Goal: Find specific page/section: Find specific page/section

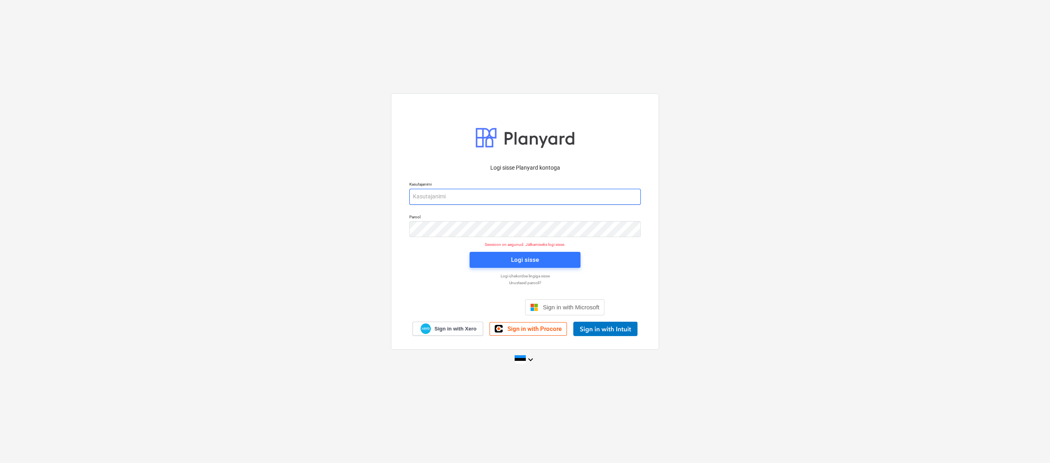
click at [446, 200] on input "email" at bounding box center [524, 197] width 231 height 16
click at [455, 169] on p "Logi sisse Planyard kontoga" at bounding box center [524, 168] width 231 height 8
click at [440, 197] on input "en" at bounding box center [524, 197] width 231 height 16
drag, startPoint x: 441, startPoint y: 197, endPoint x: 460, endPoint y: 197, distance: 19.2
click at [460, 197] on input "[EMAIL_ADDRESS][DOMAIN_NAME]" at bounding box center [524, 197] width 231 height 16
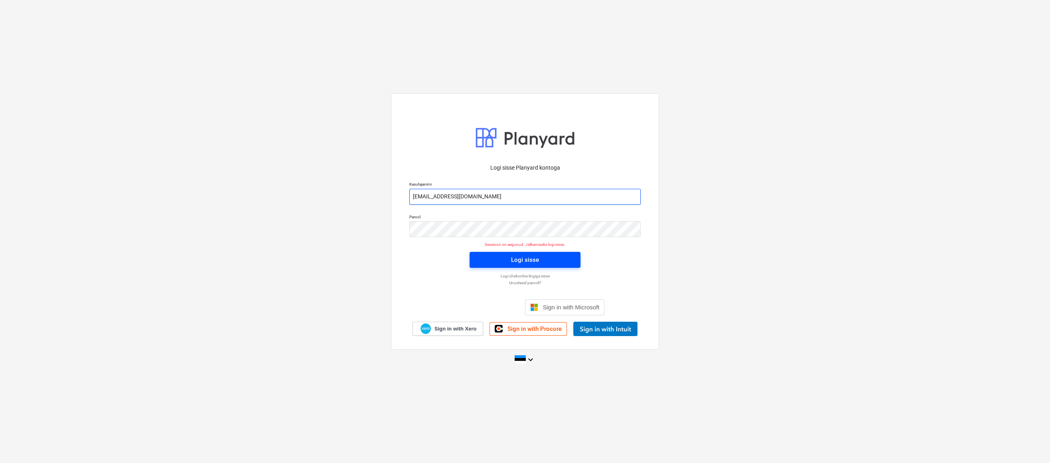
type input "[EMAIL_ADDRESS][DOMAIN_NAME]"
click at [516, 259] on div "Logi sisse" at bounding box center [525, 259] width 28 height 10
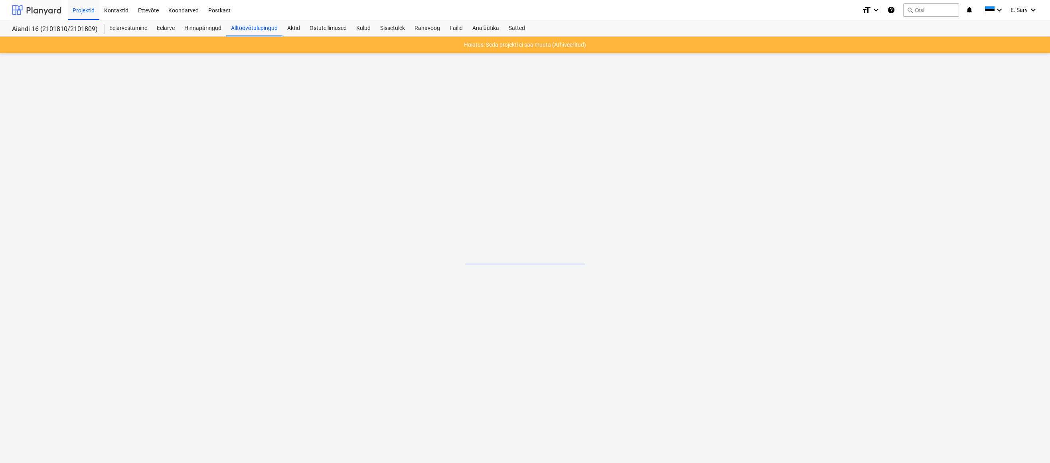
click at [49, 15] on div at bounding box center [36, 10] width 49 height 20
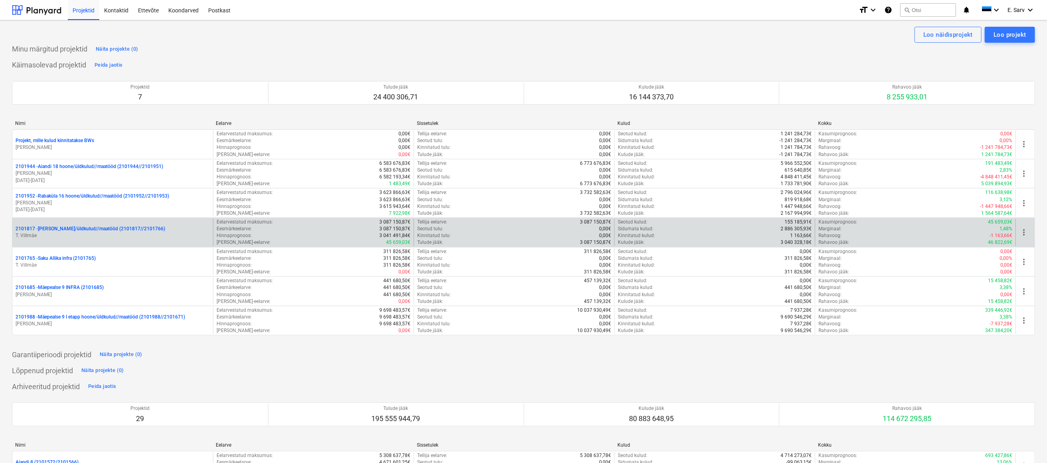
click at [67, 235] on p "T. Villmäe" at bounding box center [113, 235] width 194 height 7
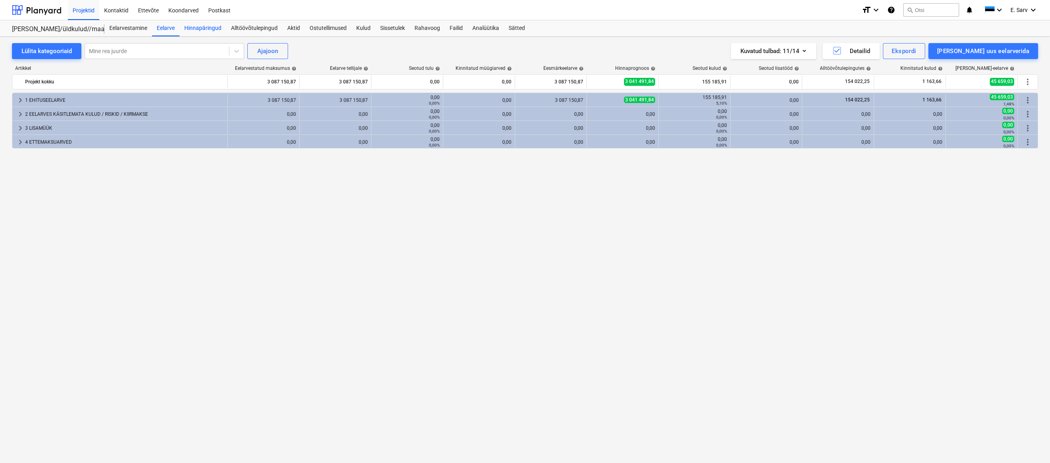
click at [201, 26] on div "Hinnapäringud" at bounding box center [202, 28] width 47 height 16
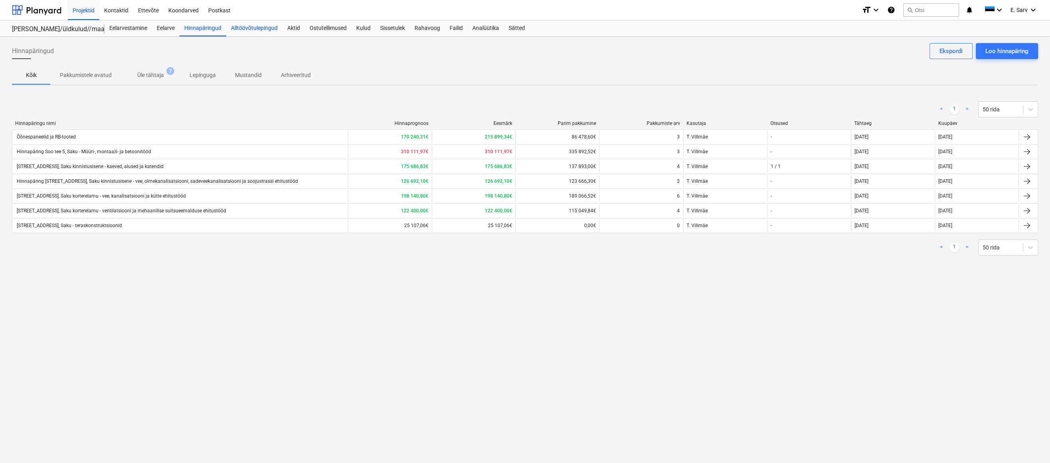
click at [256, 28] on div "Alltöövõtulepingud" at bounding box center [254, 28] width 56 height 16
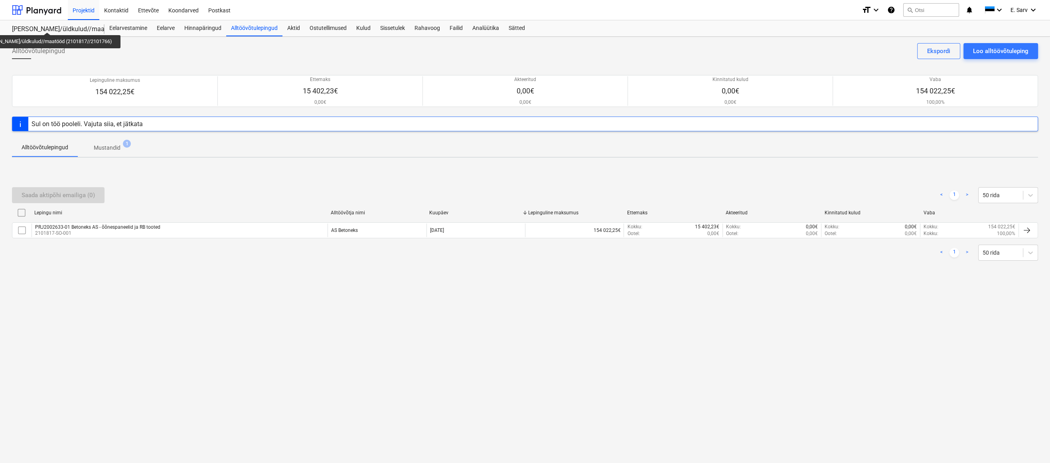
click at [44, 25] on div "[PERSON_NAME]/üldkulud//maatööd (2101817//2101766)" at bounding box center [53, 29] width 83 height 8
click at [116, 24] on div "Eelarvestamine" at bounding box center [128, 28] width 47 height 16
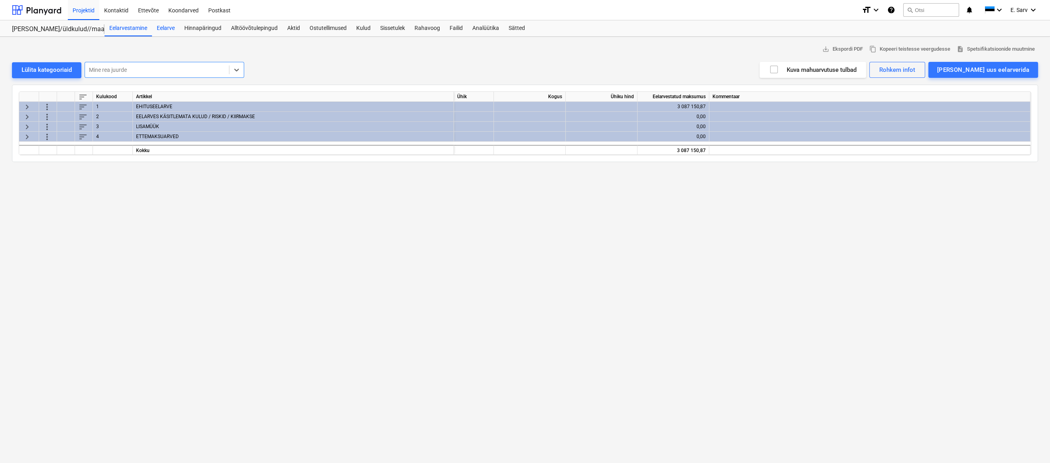
click at [165, 26] on div "Eelarve" at bounding box center [166, 28] width 28 height 16
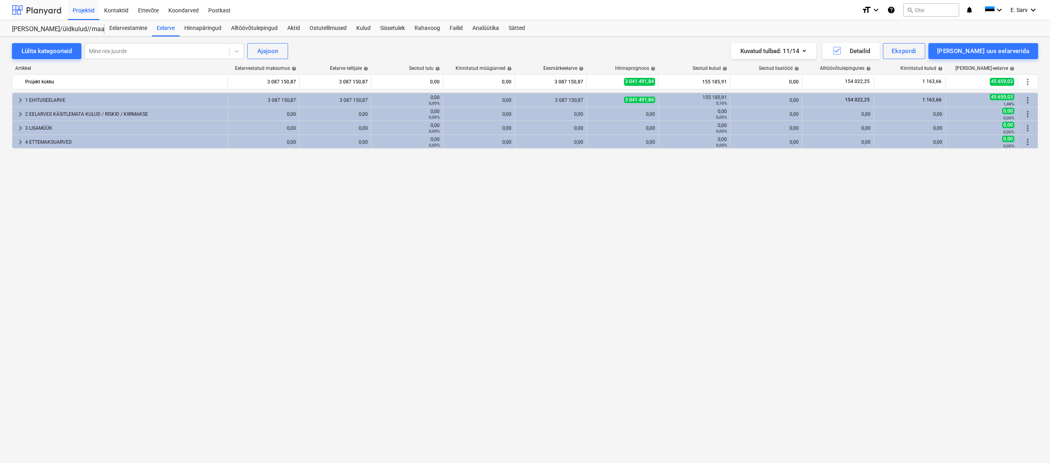
click at [52, 8] on div at bounding box center [36, 10] width 49 height 20
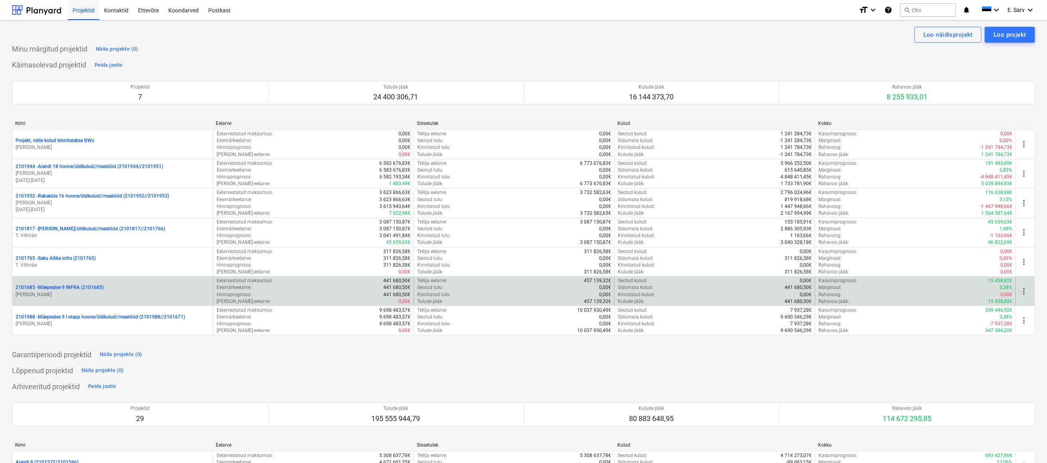
click at [76, 286] on p "2101685 - Mäepealse 9 INFRA (2101685)" at bounding box center [60, 287] width 88 height 7
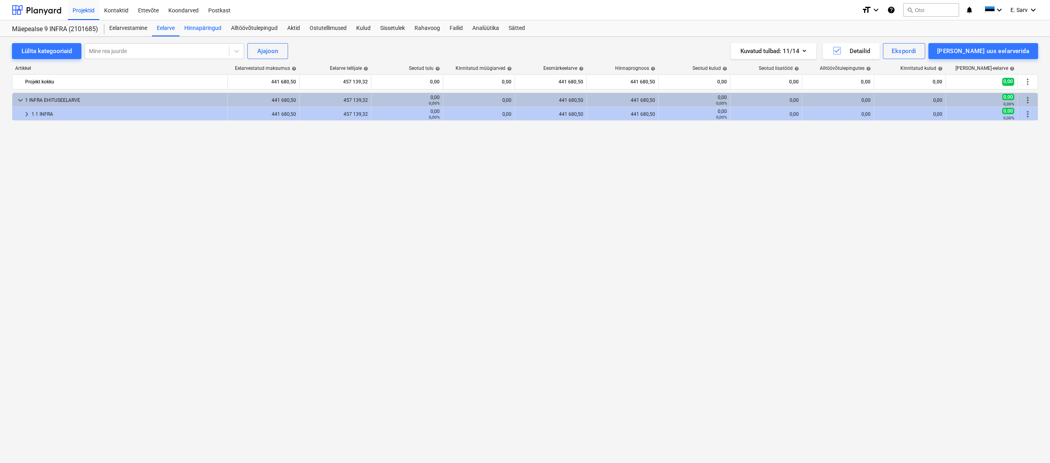
click at [208, 26] on div "Hinnapäringud" at bounding box center [202, 28] width 47 height 16
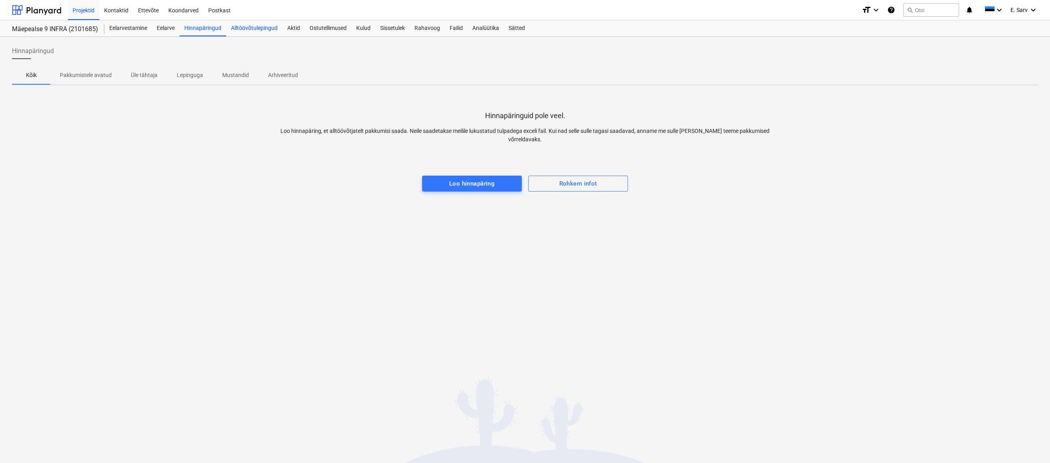
click at [245, 28] on div "Alltöövõtulepingud" at bounding box center [254, 28] width 56 height 16
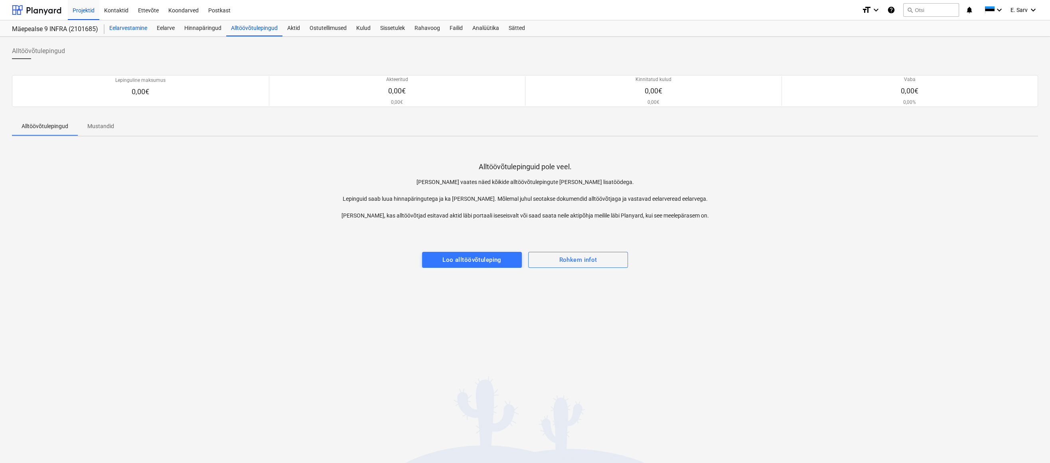
click at [122, 25] on div "Eelarvestamine" at bounding box center [128, 28] width 47 height 16
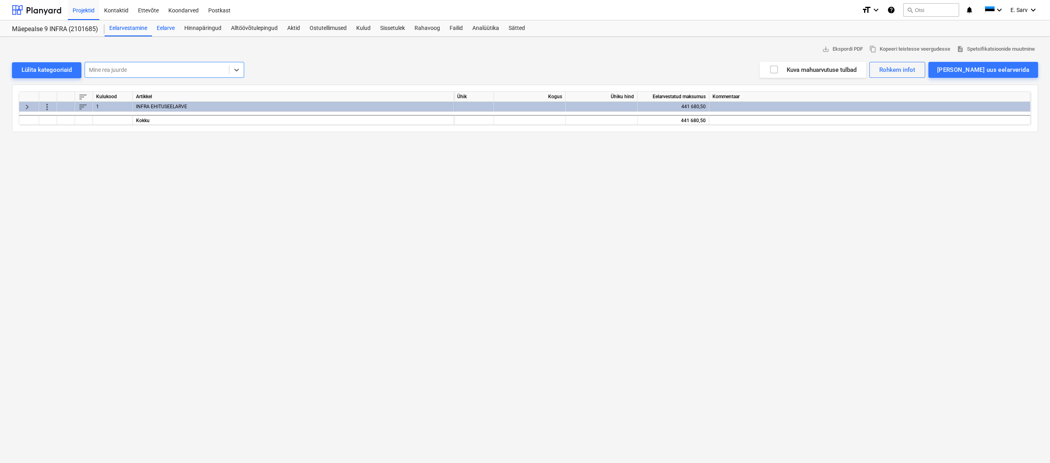
click at [160, 28] on div "Eelarve" at bounding box center [166, 28] width 28 height 16
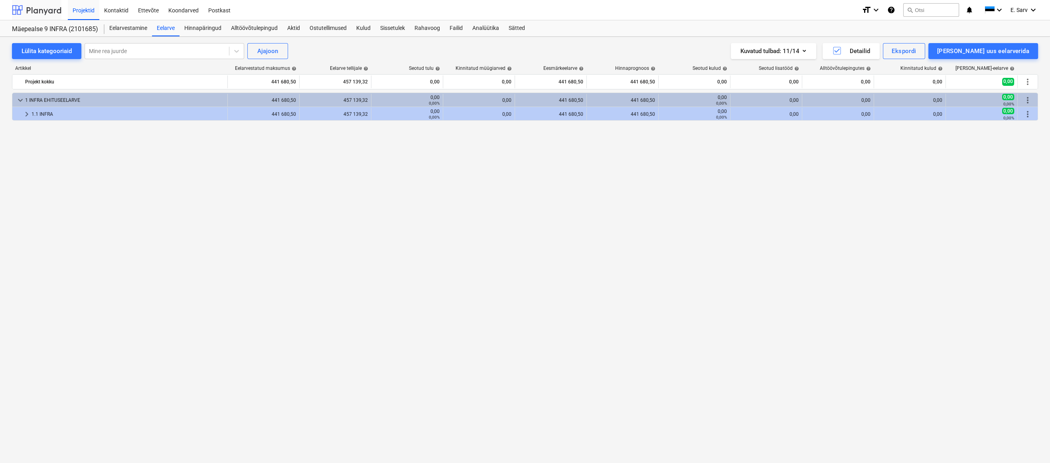
click at [40, 6] on div at bounding box center [36, 10] width 49 height 20
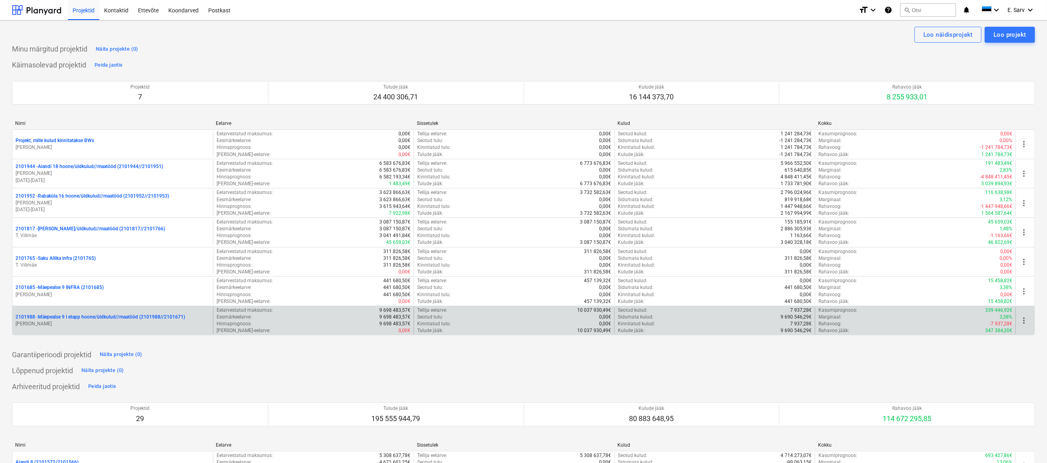
click at [153, 315] on p "2101988 - Mäepealse 9 I etapp hoone/üldkulud//maatööd (2101988//2101671)" at bounding box center [101, 317] width 170 height 7
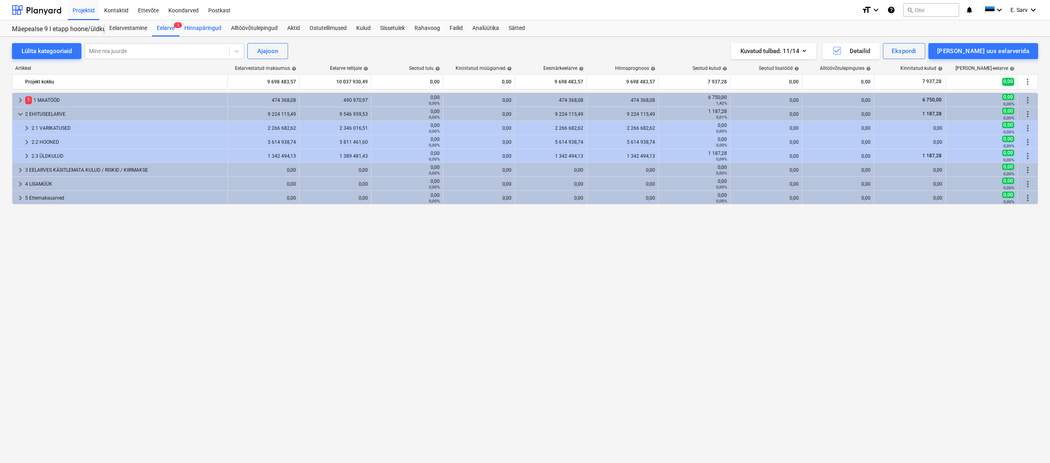
click at [207, 28] on div "Hinnapäringud" at bounding box center [202, 28] width 47 height 16
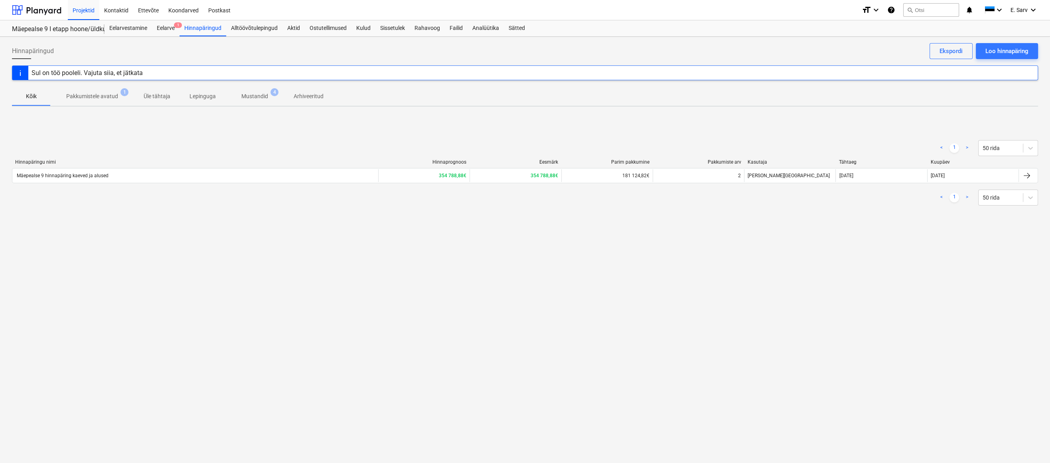
click at [92, 174] on div "Mäepealse 9 hinnapäring kaeved ja alused" at bounding box center [62, 176] width 93 height 6
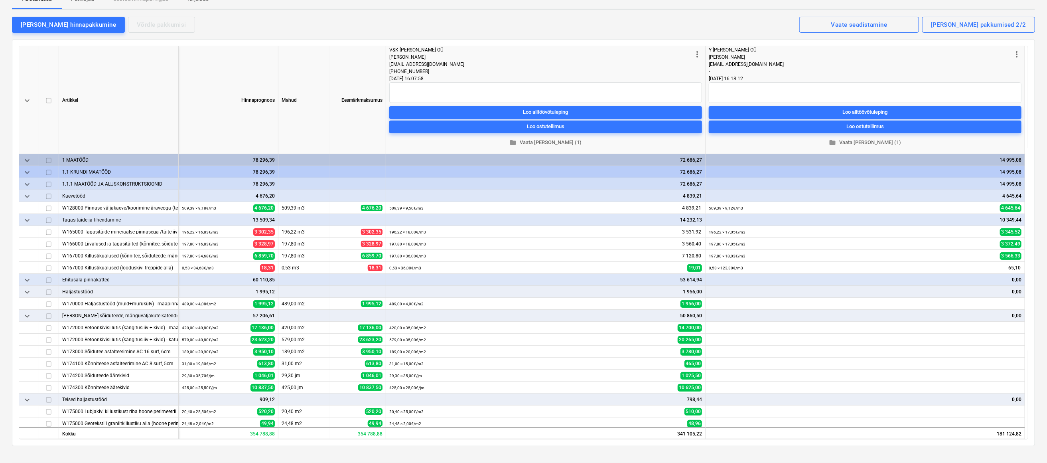
scroll to position [36, 0]
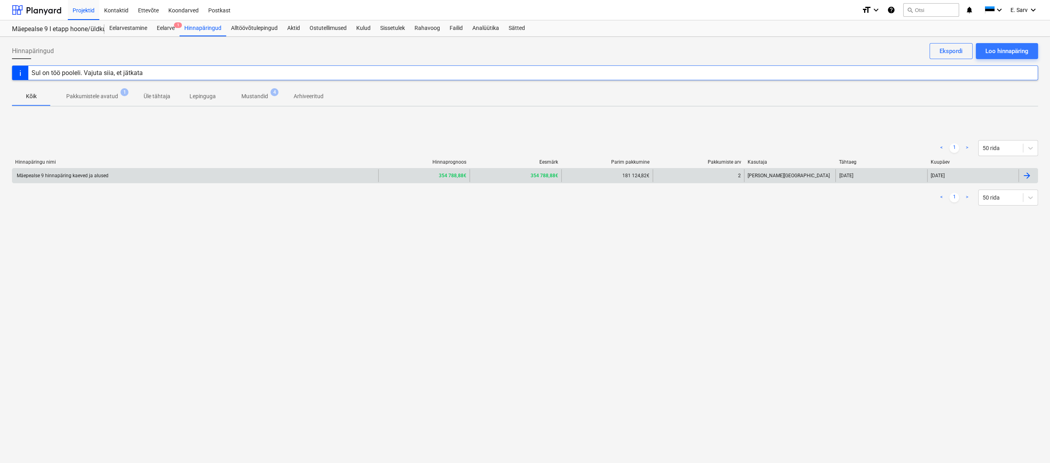
click at [531, 174] on b "354 788,88€" at bounding box center [545, 176] width 28 height 6
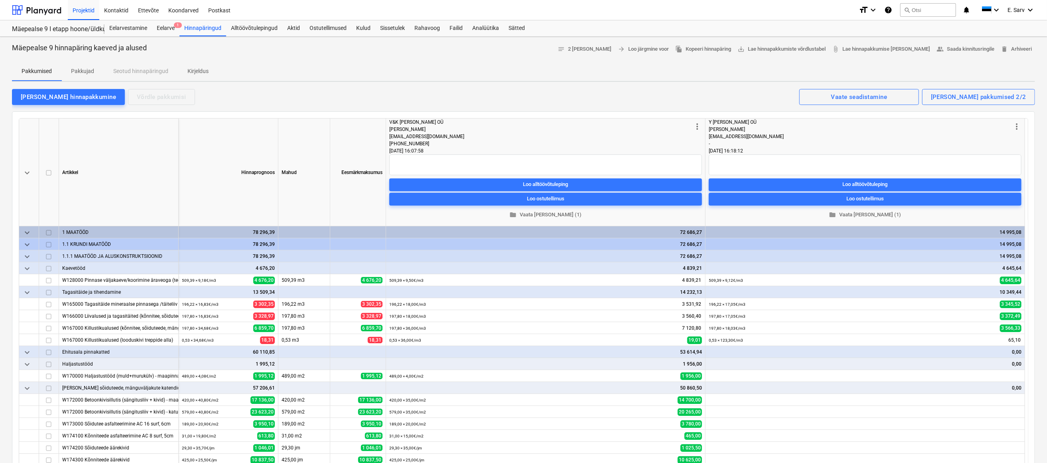
click at [28, 245] on span "keyboard_arrow_down" at bounding box center [27, 245] width 10 height 10
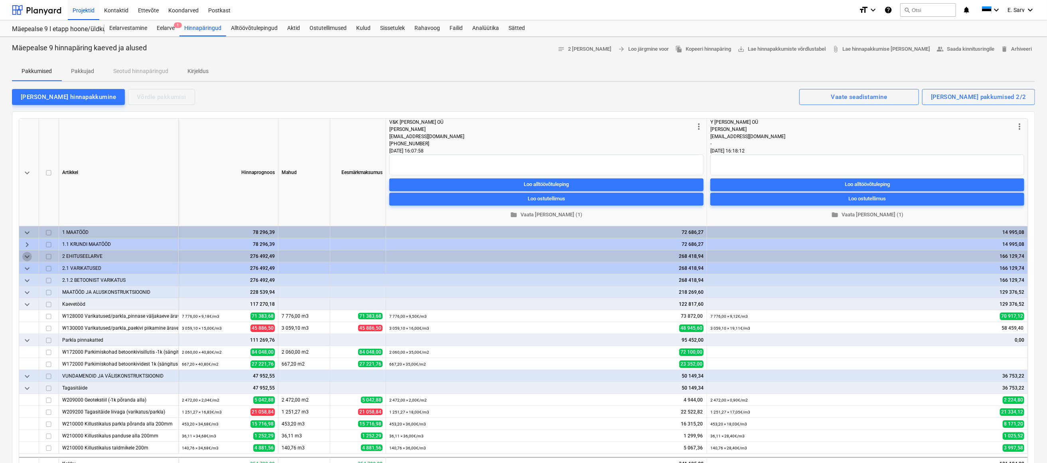
click at [30, 256] on span "keyboard_arrow_down" at bounding box center [27, 257] width 10 height 10
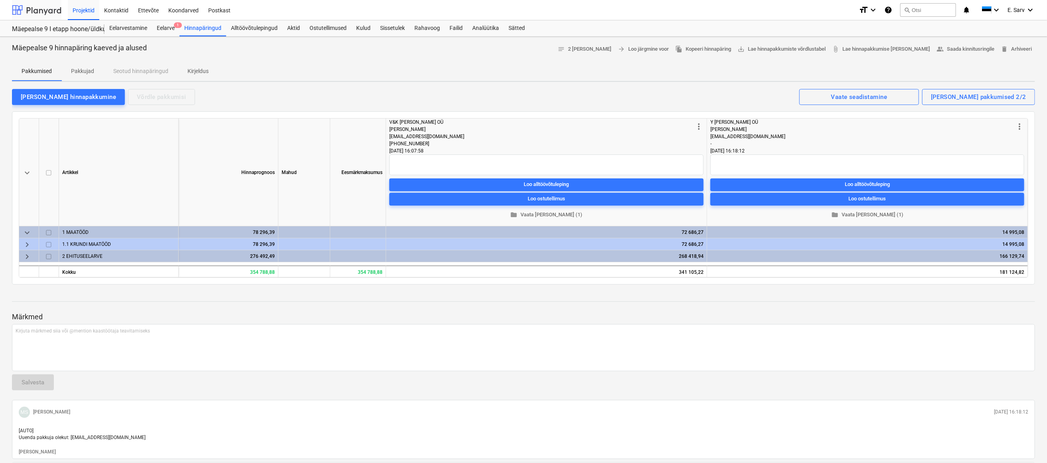
click at [42, 12] on div at bounding box center [36, 10] width 49 height 20
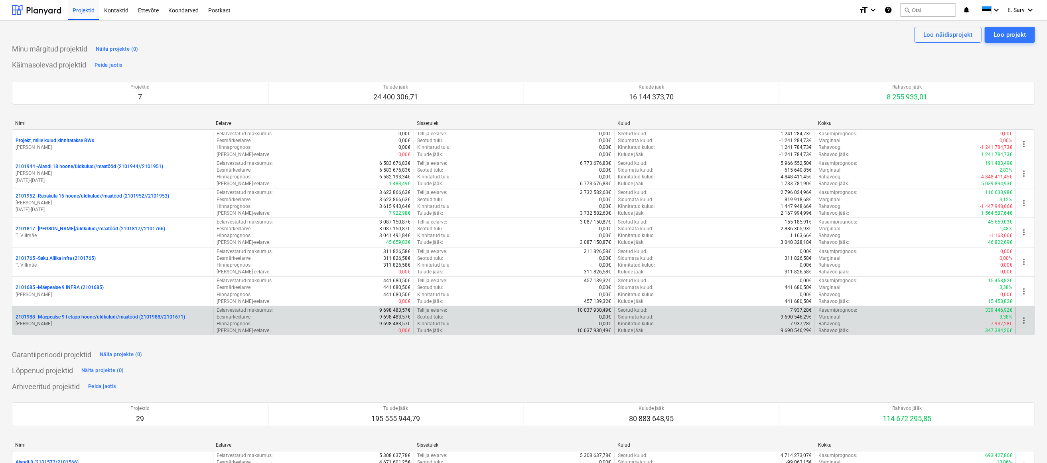
click at [140, 316] on p "2101988 - Mäepealse 9 I etapp hoone/üldkulud//maatööd (2101988//2101671)" at bounding box center [101, 317] width 170 height 7
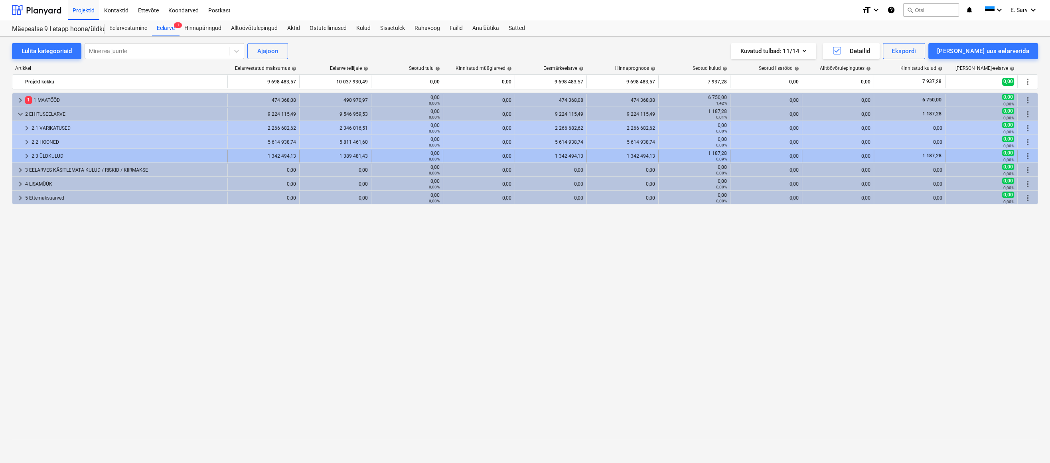
click at [26, 156] on span "keyboard_arrow_right" at bounding box center [27, 156] width 10 height 10
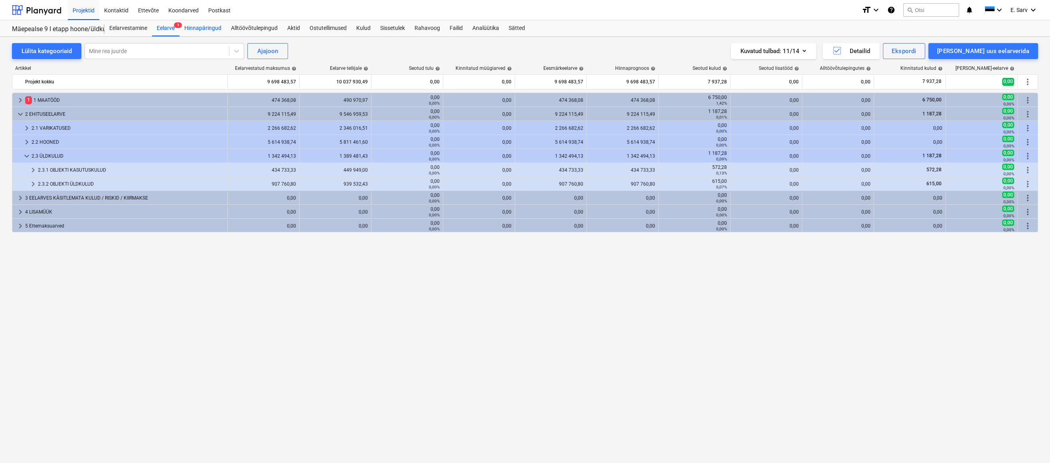
click at [189, 30] on div "Hinnapäringud" at bounding box center [202, 28] width 47 height 16
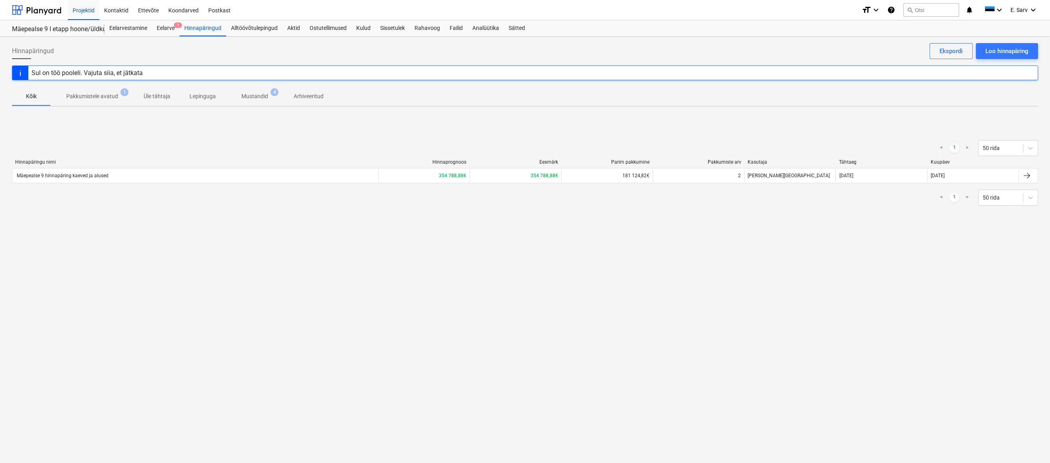
click at [245, 95] on p "Mustandid" at bounding box center [254, 96] width 27 height 8
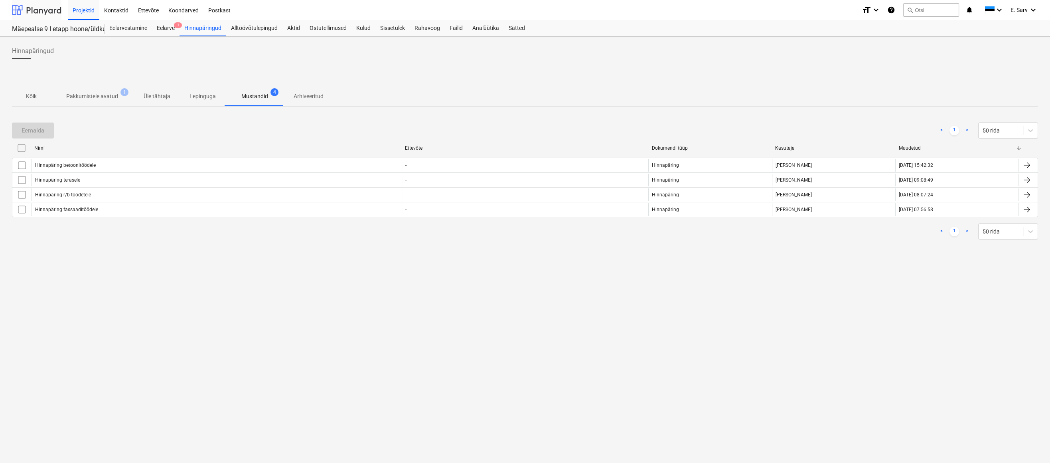
click at [31, 8] on div at bounding box center [36, 10] width 49 height 20
